Goal: Navigation & Orientation: Find specific page/section

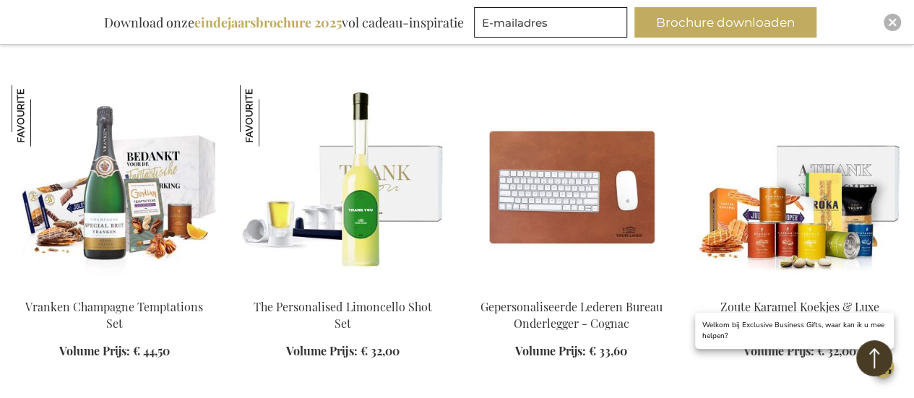
scroll to position [1661, 0]
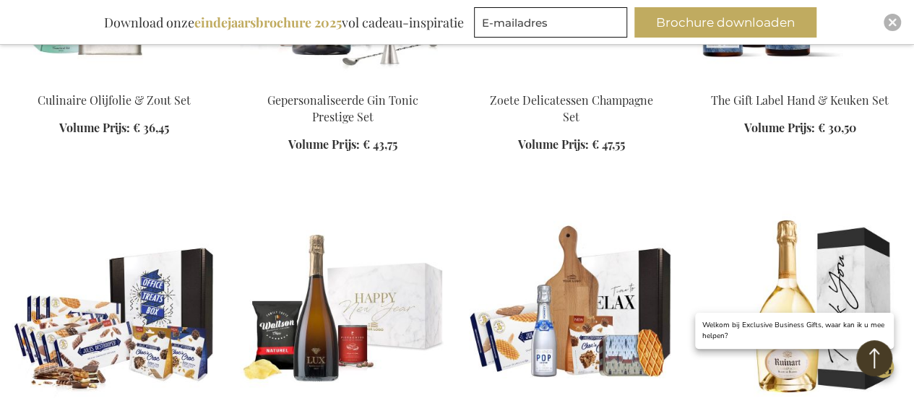
scroll to position [2672, 0]
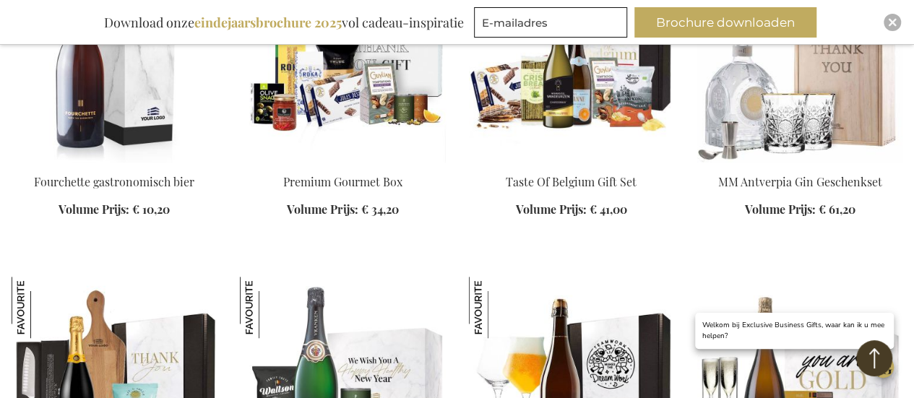
scroll to position [3178, 0]
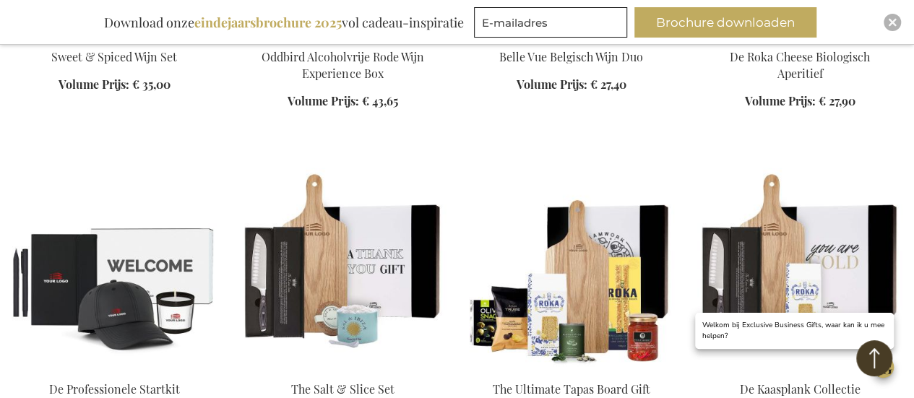
scroll to position [5994, 0]
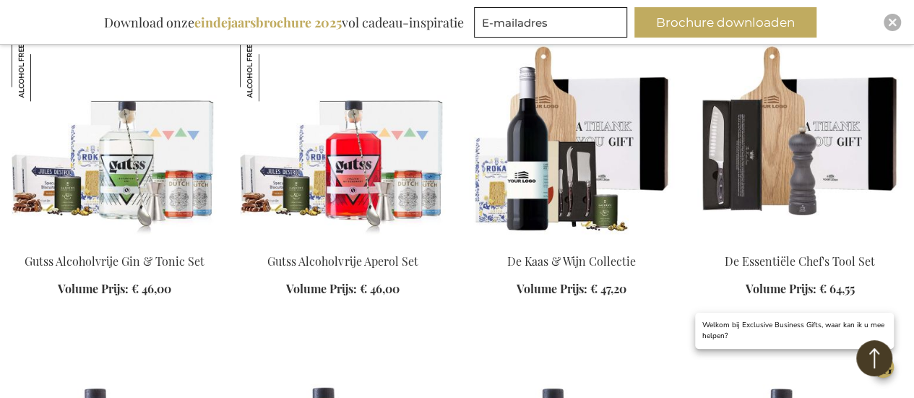
scroll to position [6355, 0]
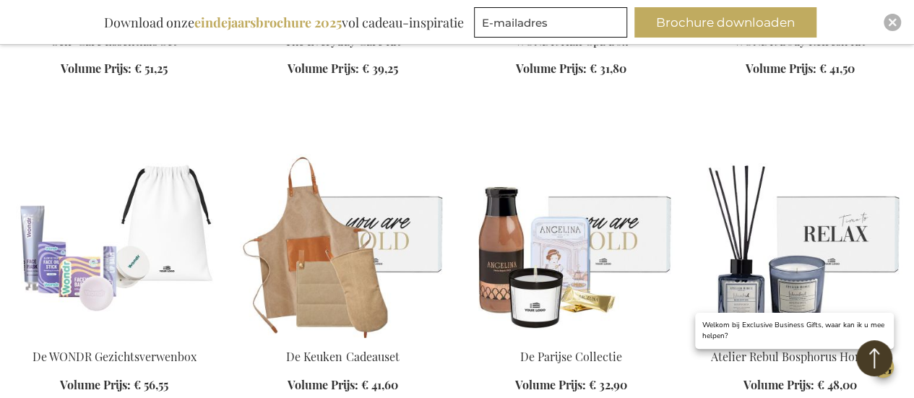
scroll to position [7294, 0]
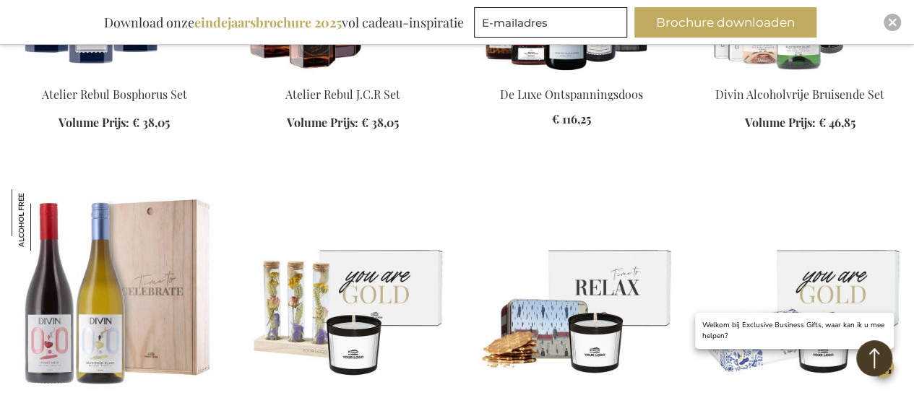
scroll to position [7583, 0]
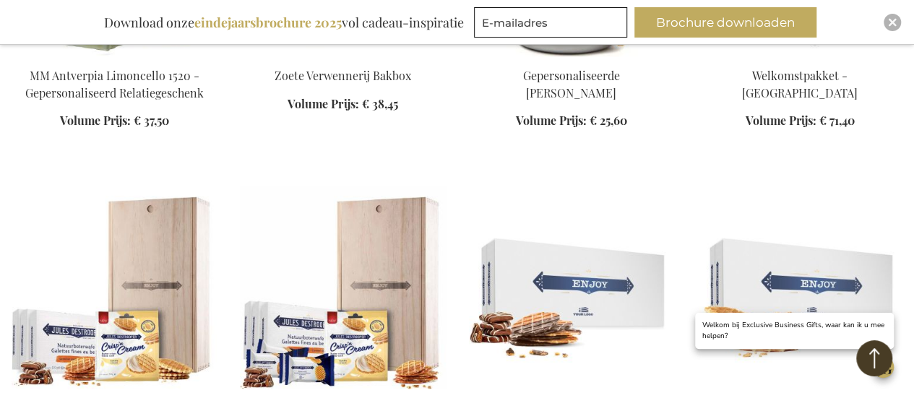
scroll to position [9533, 0]
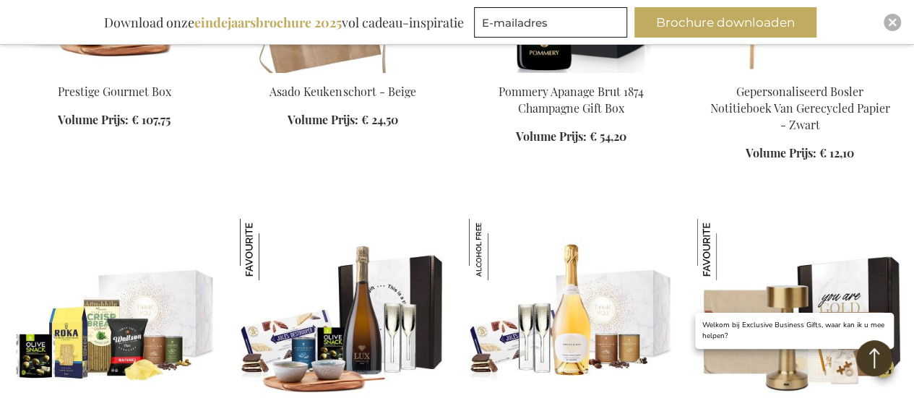
scroll to position [10833, 0]
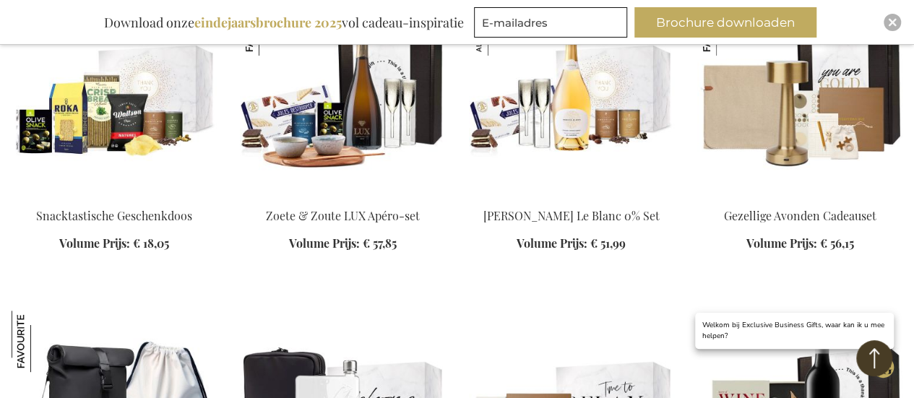
scroll to position [11194, 0]
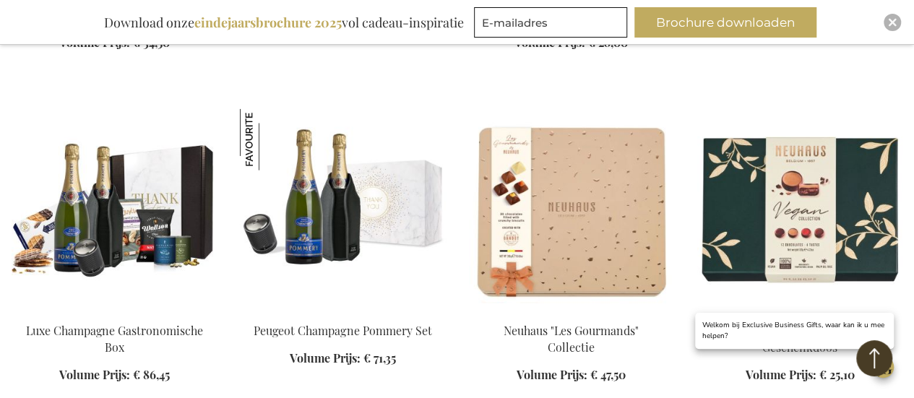
scroll to position [12566, 0]
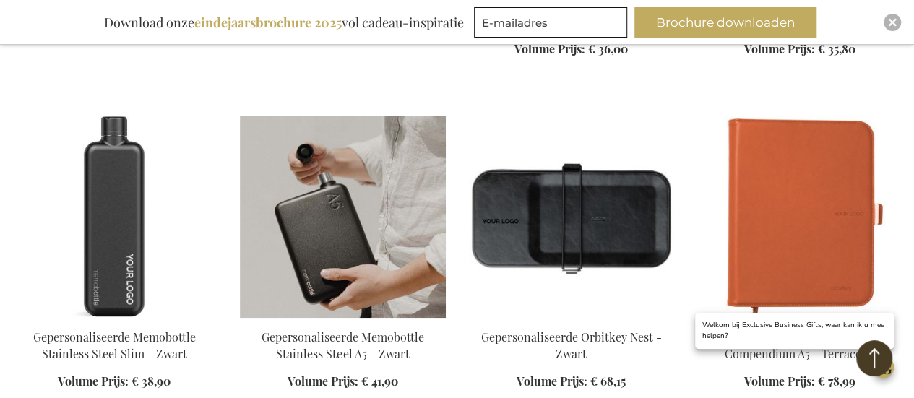
scroll to position [13578, 0]
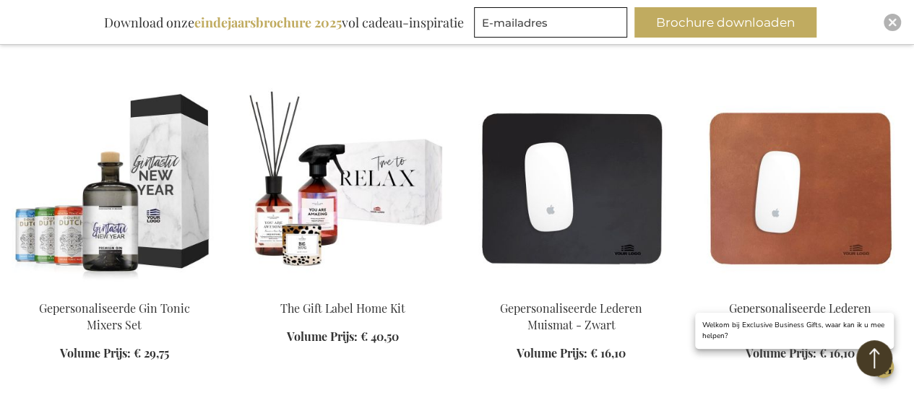
scroll to position [22533, 0]
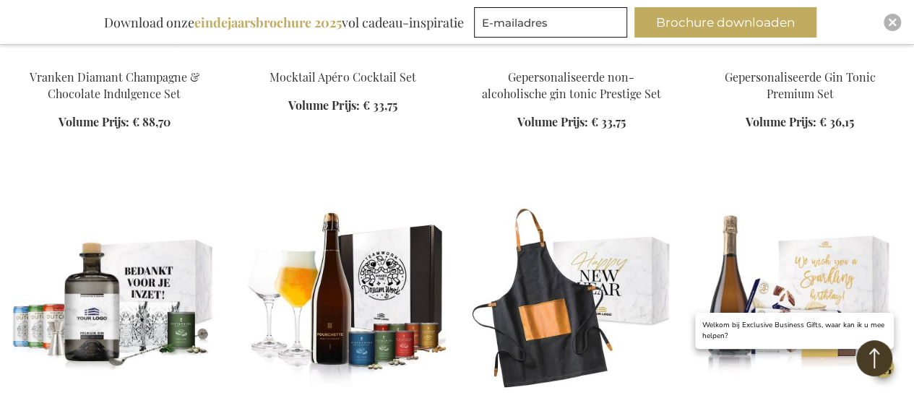
scroll to position [23616, 0]
